Goal: Complete application form

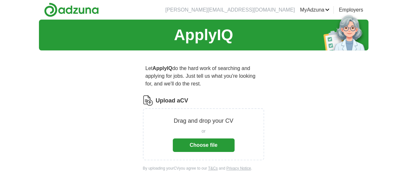
click at [229, 139] on button "Choose file" at bounding box center [204, 146] width 62 height 14
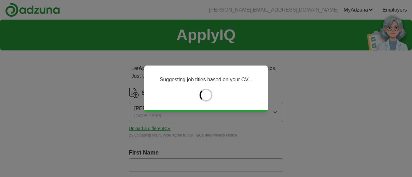
type input "********"
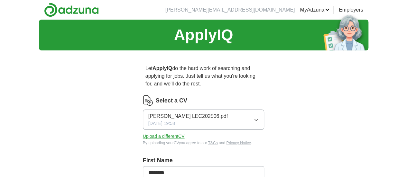
scroll to position [89, 0]
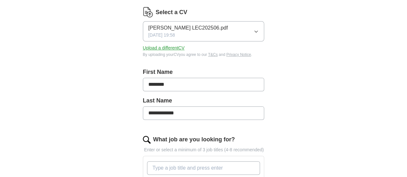
click at [167, 107] on input "**********" at bounding box center [204, 114] width 122 height 14
type input "**********"
click at [158, 78] on input "********" at bounding box center [204, 85] width 122 height 14
type input "**********"
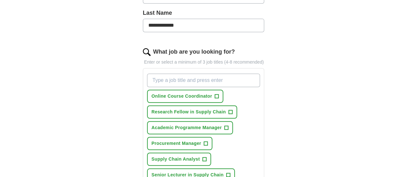
scroll to position [177, 0]
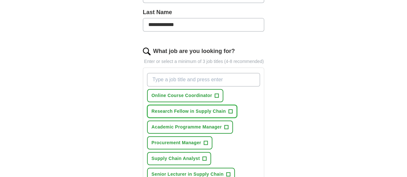
click at [229, 109] on span "+" at bounding box center [231, 111] width 4 height 5
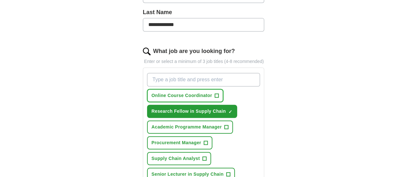
click at [215, 93] on span "+" at bounding box center [217, 95] width 4 height 5
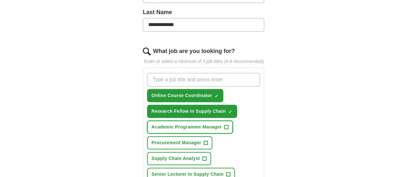
click at [225, 125] on span "+" at bounding box center [227, 127] width 4 height 5
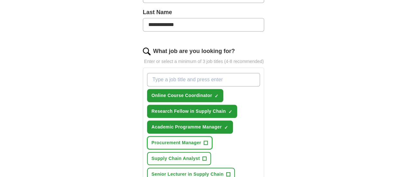
click at [204, 141] on span "+" at bounding box center [206, 143] width 4 height 5
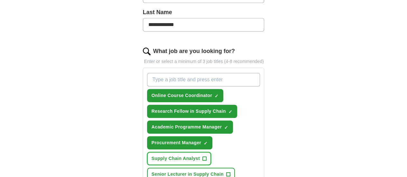
click at [207, 156] on span "+" at bounding box center [205, 158] width 4 height 5
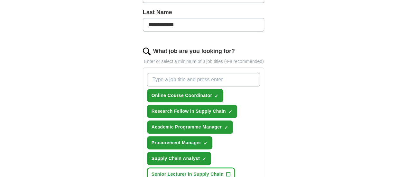
drag, startPoint x: 211, startPoint y: 148, endPoint x: 212, endPoint y: 153, distance: 4.6
click at [226, 172] on span "+" at bounding box center [228, 174] width 4 height 5
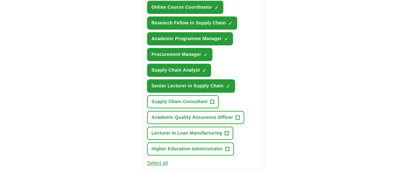
scroll to position [354, 0]
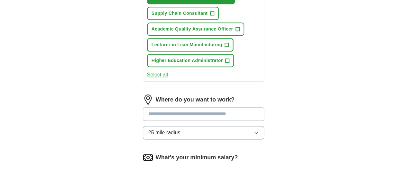
click at [205, 42] on span "Lecturer in Lean Manufacturing" at bounding box center [187, 45] width 71 height 7
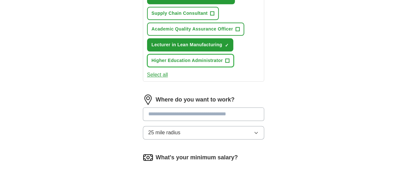
click at [226, 58] on span "+" at bounding box center [228, 60] width 4 height 5
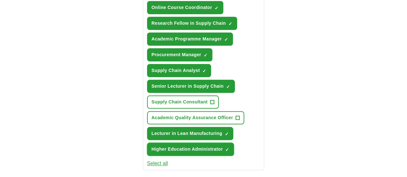
scroll to position [266, 0]
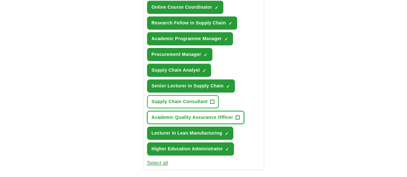
click at [236, 115] on span "+" at bounding box center [238, 117] width 4 height 5
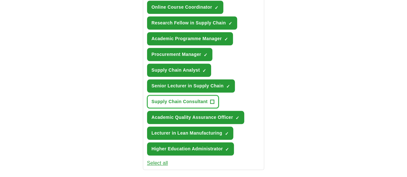
click at [199, 95] on button "Supply Chain Consultant +" at bounding box center [183, 101] width 72 height 13
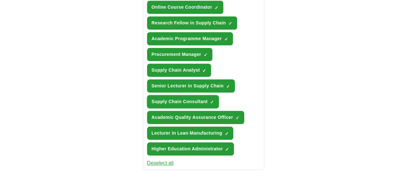
scroll to position [177, 0]
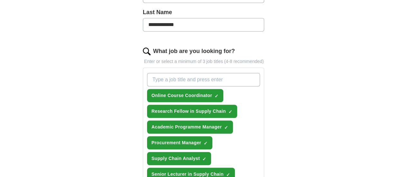
click at [168, 73] on input "What job are you looking for?" at bounding box center [203, 80] width 113 height 14
click at [209, 73] on input "Lecturer in management" at bounding box center [203, 80] width 113 height 14
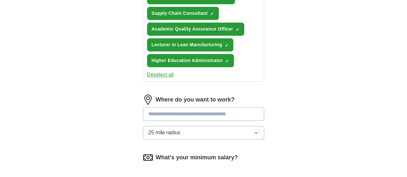
scroll to position [266, 0]
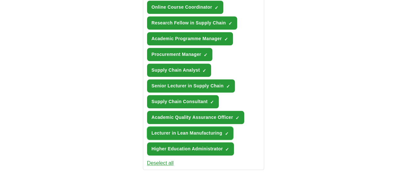
click at [171, 130] on span "Lecturer in Lean Manufacturing" at bounding box center [187, 133] width 71 height 7
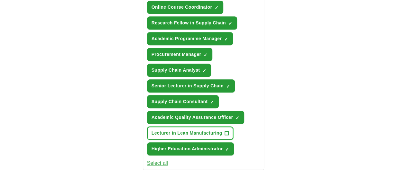
click at [171, 130] on span "Lecturer in Lean Manufacturing" at bounding box center [187, 133] width 71 height 7
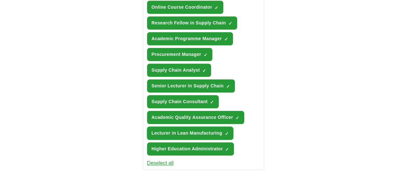
click at [173, 130] on span "Lecturer in Lean Manufacturing" at bounding box center [187, 133] width 71 height 7
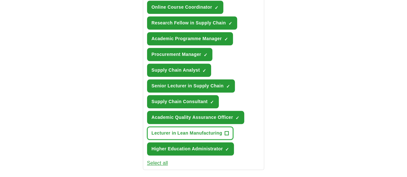
click at [193, 130] on span "Lecturer in Lean Manufacturing" at bounding box center [187, 133] width 71 height 7
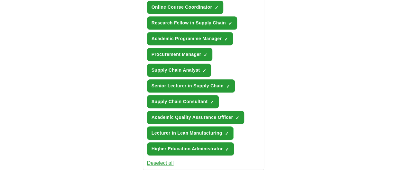
click at [0, 0] on span "×" at bounding box center [0, 0] width 0 height 0
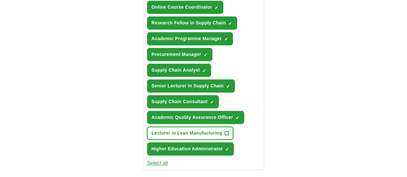
click at [225, 131] on span "+" at bounding box center [227, 133] width 4 height 5
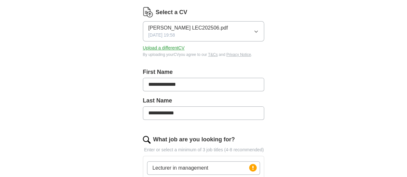
scroll to position [177, 0]
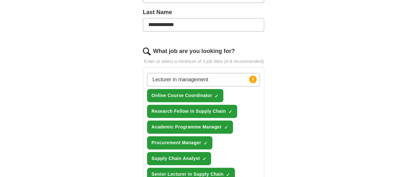
click at [186, 73] on input "Lecturer in management" at bounding box center [203, 80] width 113 height 14
click at [257, 76] on circle at bounding box center [252, 79] width 7 height 7
click at [160, 73] on input "Lecturer in management" at bounding box center [203, 80] width 113 height 14
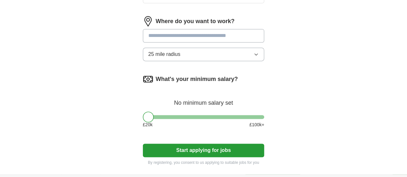
scroll to position [443, 0]
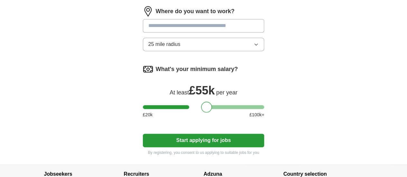
drag, startPoint x: 139, startPoint y: 82, endPoint x: 197, endPoint y: 92, distance: 58.4
click at [197, 92] on div "What's your minimum salary? At least £ 55k per year £ 20 k £ 100 k+" at bounding box center [204, 94] width 122 height 60
drag, startPoint x: 193, startPoint y: 79, endPoint x: 188, endPoint y: 80, distance: 5.5
click at [196, 102] on div at bounding box center [201, 107] width 11 height 11
click at [193, 102] on div at bounding box center [198, 107] width 11 height 11
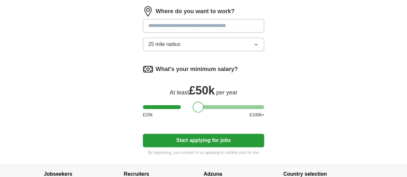
click at [193, 102] on div at bounding box center [198, 107] width 11 height 11
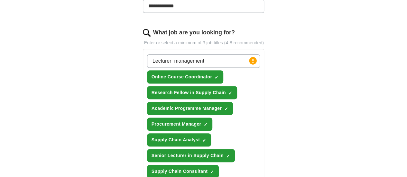
scroll to position [177, 0]
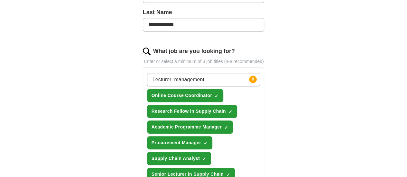
click at [238, 76] on input "Lecturer management" at bounding box center [203, 80] width 113 height 14
click at [183, 47] on label "What job are you looking for?" at bounding box center [194, 51] width 82 height 9
click at [183, 73] on input "Lecturer management" at bounding box center [203, 80] width 113 height 14
drag, startPoint x: 136, startPoint y: 42, endPoint x: 127, endPoint y: 42, distance: 8.4
click at [143, 47] on div "What job are you looking for?" at bounding box center [204, 51] width 122 height 9
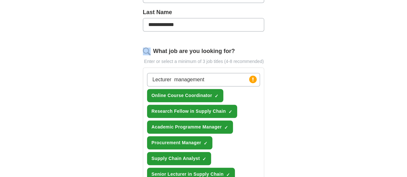
click at [143, 48] on img at bounding box center [147, 52] width 8 height 8
click at [208, 73] on input "Lecturer management" at bounding box center [203, 80] width 113 height 14
type input "L"
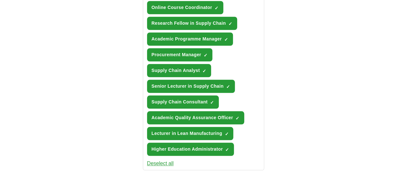
scroll to position [266, 0]
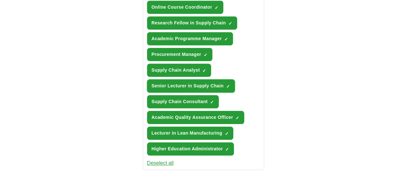
click at [0, 0] on span "×" at bounding box center [0, 0] width 0 height 0
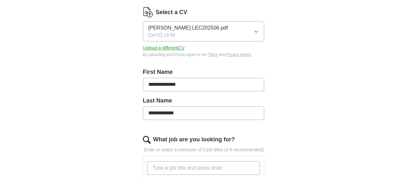
scroll to position [177, 0]
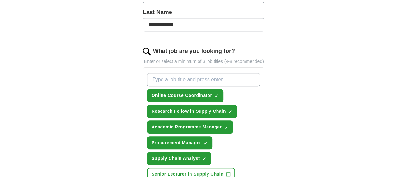
click at [191, 73] on input "What job are you looking for?" at bounding box center [203, 80] width 113 height 14
type input "Lecturer in Management /Business"
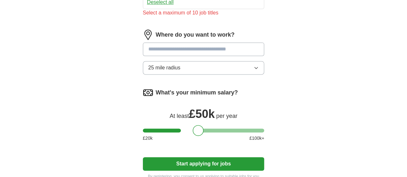
scroll to position [354, 0]
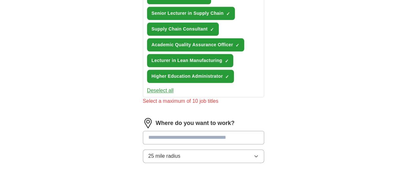
click at [206, 150] on button "25 mile radius" at bounding box center [204, 157] width 122 height 14
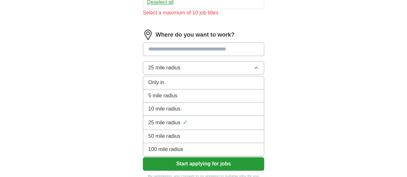
click at [168, 103] on li "10 mile radius" at bounding box center [203, 109] width 121 height 13
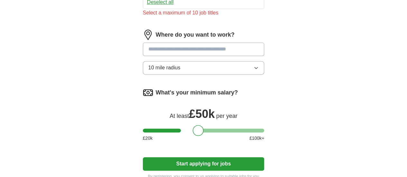
click at [177, 61] on button "10 mile radius" at bounding box center [204, 68] width 122 height 14
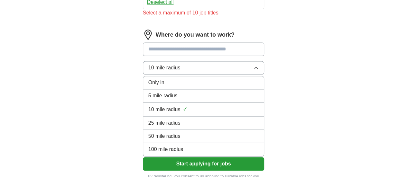
click at [167, 79] on div "Only in" at bounding box center [203, 83] width 111 height 8
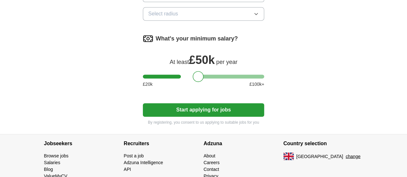
scroll to position [500, 0]
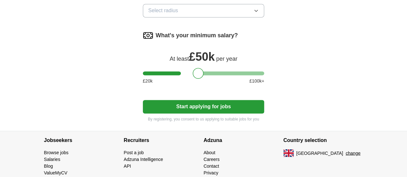
click at [212, 100] on button "Start applying for jobs" at bounding box center [204, 107] width 122 height 14
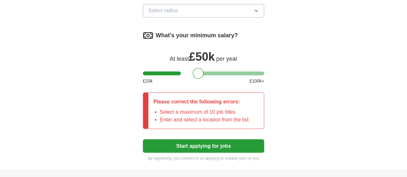
click at [191, 116] on li "Enter and select a location from the list" at bounding box center [204, 120] width 89 height 8
click at [154, 98] on p "Please correct the following errors:" at bounding box center [201, 102] width 95 height 8
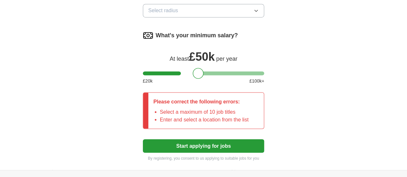
scroll to position [419, 0]
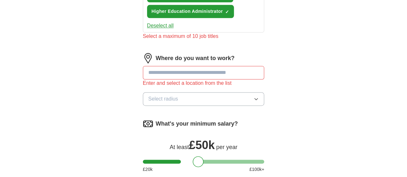
click at [188, 66] on input at bounding box center [204, 73] width 122 height 14
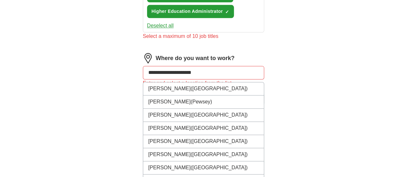
type input "**********"
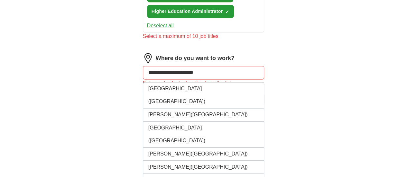
click at [222, 66] on input "**********" at bounding box center [204, 73] width 122 height 14
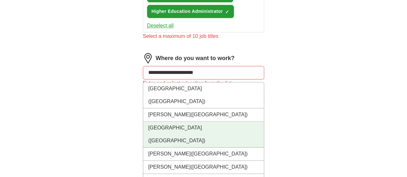
click at [191, 122] on li "London (UK)" at bounding box center [203, 135] width 121 height 26
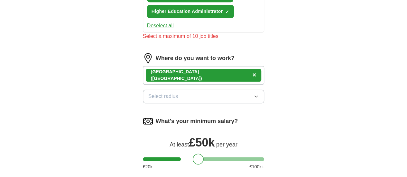
click at [185, 66] on div "London (UK) ×" at bounding box center [204, 75] width 122 height 19
click at [184, 66] on div "London (UK) ×" at bounding box center [204, 75] width 122 height 19
click at [183, 66] on div "London (UK) ×" at bounding box center [204, 75] width 122 height 19
click at [173, 69] on div "London (UK) ×" at bounding box center [204, 75] width 116 height 13
click at [176, 66] on div "London (UK) ×" at bounding box center [204, 75] width 122 height 19
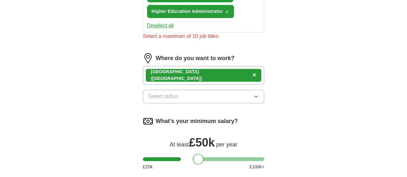
click at [176, 66] on div "London (UK) ×" at bounding box center [204, 75] width 122 height 19
click at [179, 54] on label "Where do you want to work?" at bounding box center [195, 58] width 79 height 9
click at [164, 69] on div "London (UK) ×" at bounding box center [204, 75] width 116 height 13
click at [253, 71] on span "×" at bounding box center [255, 74] width 4 height 7
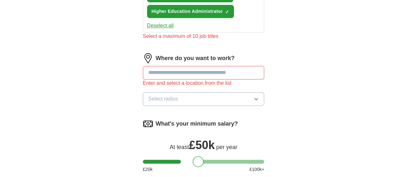
click at [166, 66] on input at bounding box center [204, 73] width 122 height 14
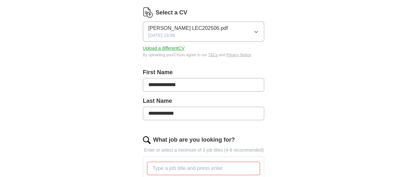
scroll to position [89, 0]
click at [180, 162] on input "What job are you looking for?" at bounding box center [203, 169] width 113 height 14
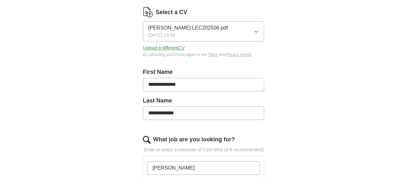
type input "Milton Keyens"
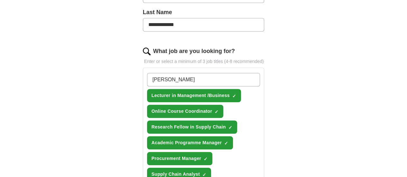
drag, startPoint x: 176, startPoint y: 69, endPoint x: 135, endPoint y: 68, distance: 41.8
click at [147, 73] on input "Milton Keyens" at bounding box center [203, 80] width 113 height 14
drag, startPoint x: 135, startPoint y: 70, endPoint x: 175, endPoint y: 71, distance: 40.6
click at [175, 73] on input "Milton Keyens" at bounding box center [203, 80] width 113 height 14
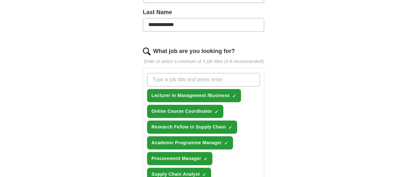
click at [174, 47] on label "What job are you looking for?" at bounding box center [194, 51] width 82 height 9
click at [174, 73] on input "What job are you looking for?" at bounding box center [203, 80] width 113 height 14
click at [174, 47] on label "What job are you looking for?" at bounding box center [194, 51] width 82 height 9
click at [174, 73] on input "What job are you looking for?" at bounding box center [203, 80] width 113 height 14
click at [172, 47] on label "What job are you looking for?" at bounding box center [194, 51] width 82 height 9
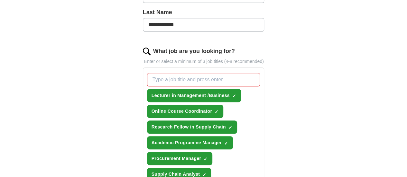
click at [172, 73] on input "What job are you looking for?" at bounding box center [203, 80] width 113 height 14
click at [147, 50] on div "What job are you looking for? Enter or select a minimum of 3 job titles (4-8 re…" at bounding box center [204, 167] width 122 height 240
click at [147, 58] on p "Enter or select a minimum of 3 job titles (4-8 recommended)" at bounding box center [204, 61] width 122 height 7
click at [161, 47] on label "What job are you looking for?" at bounding box center [194, 51] width 82 height 9
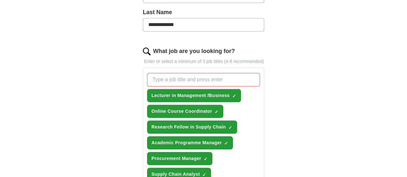
click at [161, 73] on input "What job are you looking for?" at bounding box center [203, 80] width 113 height 14
click at [156, 47] on label "What job are you looking for?" at bounding box center [194, 51] width 82 height 9
click at [156, 73] on input "What job are you looking for?" at bounding box center [203, 80] width 113 height 14
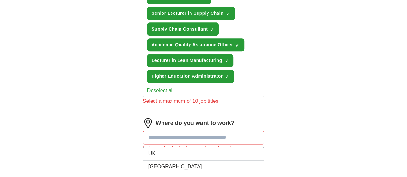
click at [174, 131] on input at bounding box center [204, 138] width 122 height 14
paste input "**********"
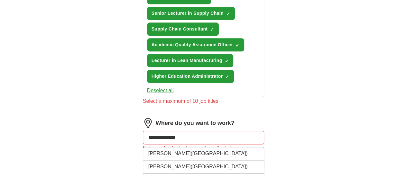
click at [187, 131] on input "**********" at bounding box center [204, 138] width 122 height 14
click at [221, 131] on input "**********" at bounding box center [204, 138] width 122 height 14
type input "**********"
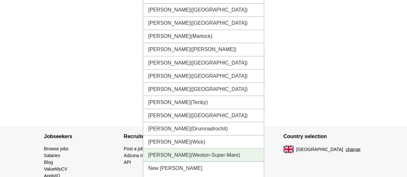
scroll to position [561, 0]
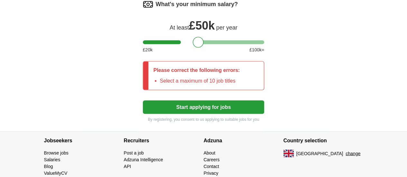
scroll to position [359, 0]
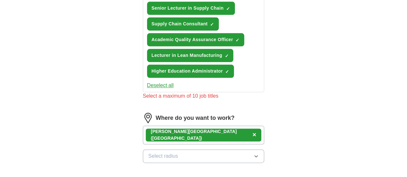
click at [192, 150] on button "Select radius" at bounding box center [204, 157] width 122 height 14
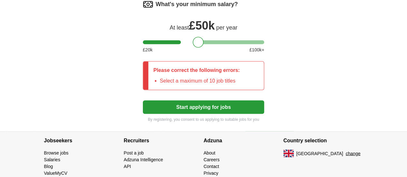
scroll to position [448, 0]
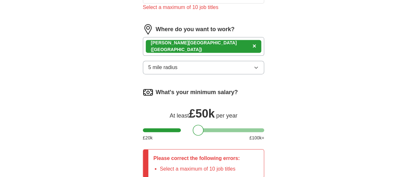
click at [205, 61] on button "5 mile radius" at bounding box center [204, 68] width 122 height 14
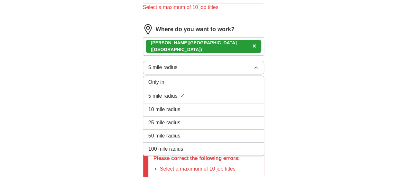
click at [155, 106] on span "10 mile radius" at bounding box center [164, 110] width 32 height 8
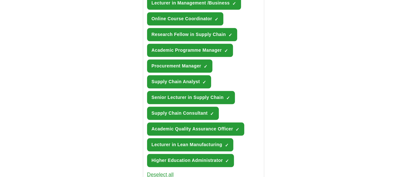
scroll to position [271, 0]
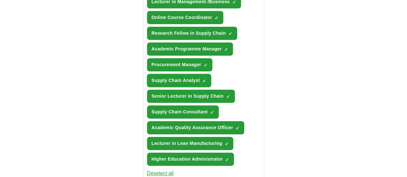
click at [0, 0] on span "×" at bounding box center [0, 0] width 0 height 0
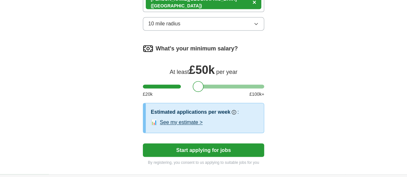
scroll to position [527, 0]
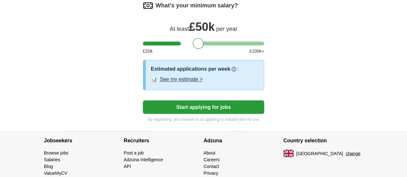
click at [172, 76] on button "See my estimate >" at bounding box center [181, 80] width 43 height 8
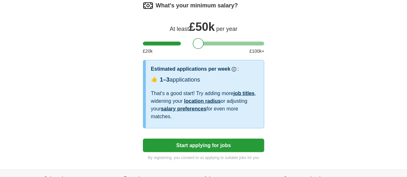
click at [228, 139] on button "Start applying for jobs" at bounding box center [204, 146] width 122 height 14
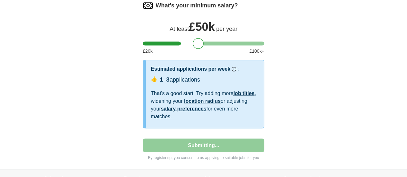
select select "**"
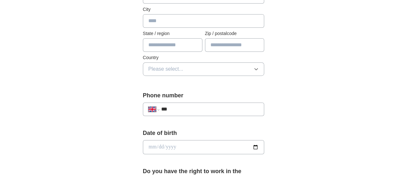
scroll to position [89, 0]
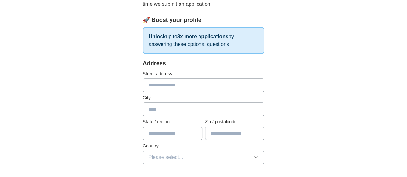
click at [185, 82] on input "text" at bounding box center [204, 86] width 122 height 14
type input "**********"
type input "**"
type input "********"
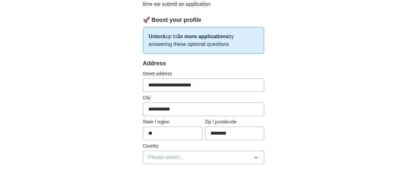
click at [185, 161] on button "Please select..." at bounding box center [204, 158] width 122 height 14
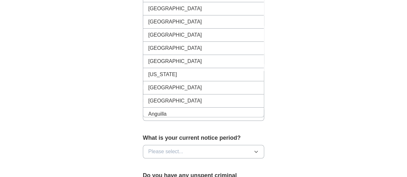
scroll to position [177, 0]
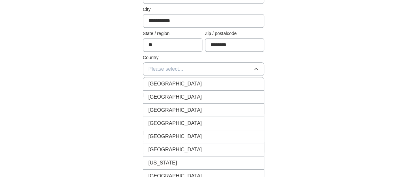
click at [164, 84] on span "[GEOGRAPHIC_DATA]" at bounding box center [175, 84] width 54 height 8
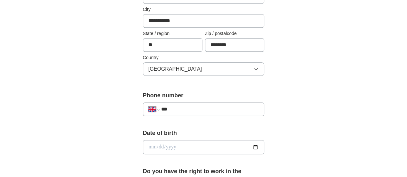
click at [187, 108] on input "***" at bounding box center [210, 110] width 98 height 8
type input "**********"
click at [171, 147] on input "date" at bounding box center [204, 147] width 122 height 14
type input "**********"
click at [286, 137] on div "**********" at bounding box center [203, 162] width 165 height 566
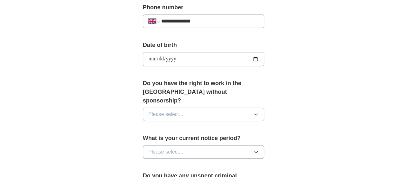
scroll to position [266, 0]
click at [173, 107] on button "Please select..." at bounding box center [204, 114] width 122 height 14
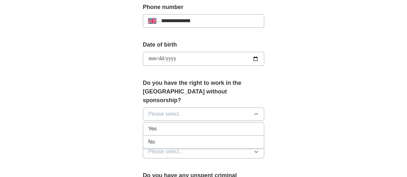
click at [163, 125] on div "Yes" at bounding box center [203, 129] width 111 height 8
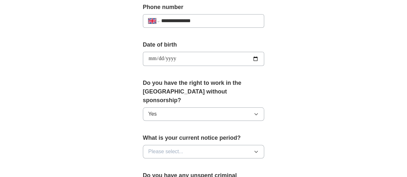
click at [161, 148] on span "Please select..." at bounding box center [165, 152] width 35 height 8
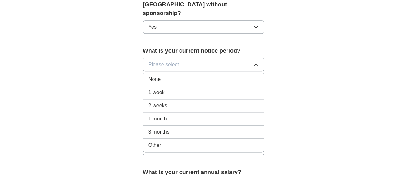
scroll to position [354, 0]
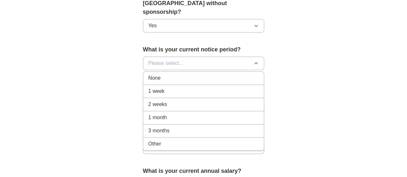
click at [171, 101] on div "2 weeks" at bounding box center [203, 105] width 111 height 8
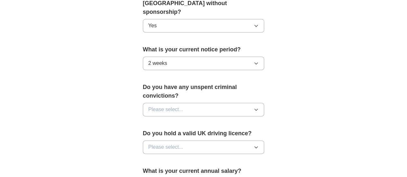
click at [171, 103] on button "Please select..." at bounding box center [204, 110] width 122 height 14
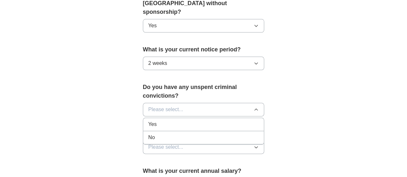
click at [164, 134] on div "No" at bounding box center [203, 138] width 111 height 8
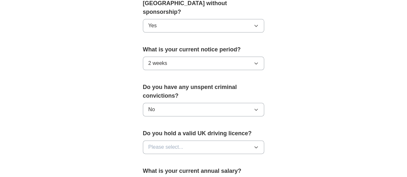
click at [163, 144] on span "Please select..." at bounding box center [165, 148] width 35 height 8
click at [160, 158] on div "Yes" at bounding box center [203, 162] width 111 height 8
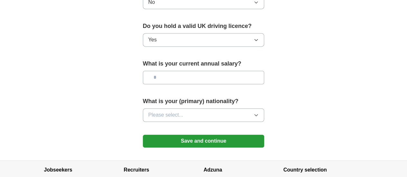
scroll to position [496, 0]
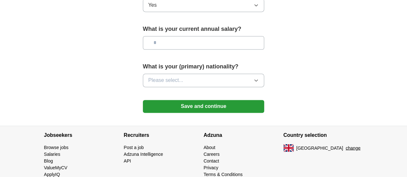
click at [145, 36] on input "text" at bounding box center [204, 43] width 122 height 14
type input "*******"
click at [184, 74] on button "Please select..." at bounding box center [204, 81] width 122 height 14
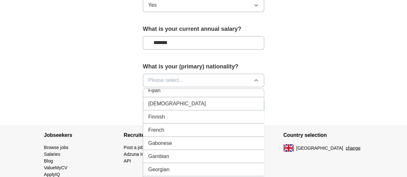
scroll to position [885, 0]
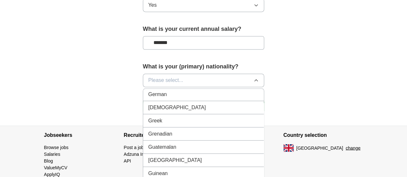
click at [174, 101] on li "Ghanaian" at bounding box center [203, 107] width 121 height 13
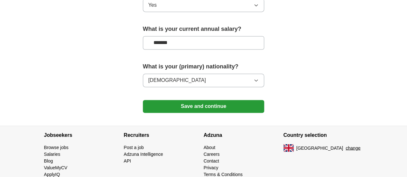
click at [188, 100] on button "Save and continue" at bounding box center [204, 106] width 122 height 13
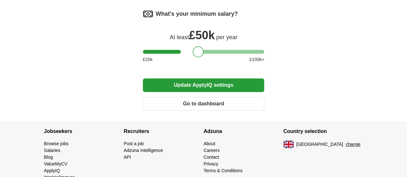
scroll to position [281, 0]
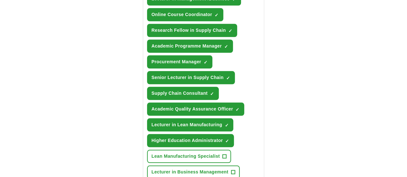
drag, startPoint x: 185, startPoint y: 123, endPoint x: 266, endPoint y: 125, distance: 80.5
click at [265, 125] on form "**********" at bounding box center [204, 103] width 122 height 577
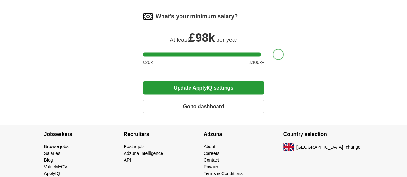
scroll to position [557, 0]
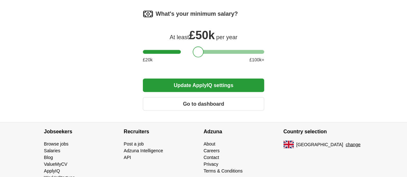
drag, startPoint x: 265, startPoint y: 38, endPoint x: 185, endPoint y: 34, distance: 80.3
click at [193, 46] on div at bounding box center [198, 51] width 11 height 11
click at [195, 79] on button "Update ApplyIQ settings" at bounding box center [204, 86] width 122 height 14
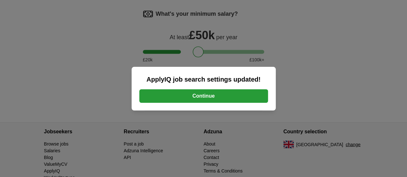
click at [220, 93] on button "Continue" at bounding box center [203, 96] width 129 height 14
